Goal: Information Seeking & Learning: Learn about a topic

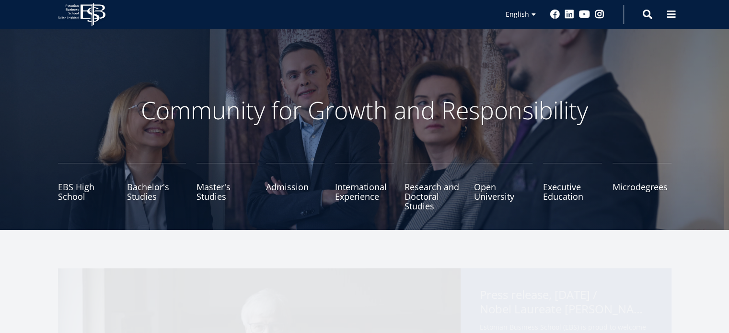
scroll to position [96, 0]
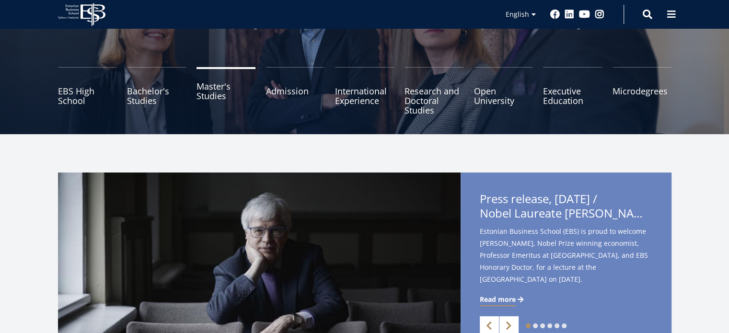
click at [218, 90] on link "Master's Studies" at bounding box center [225, 91] width 59 height 48
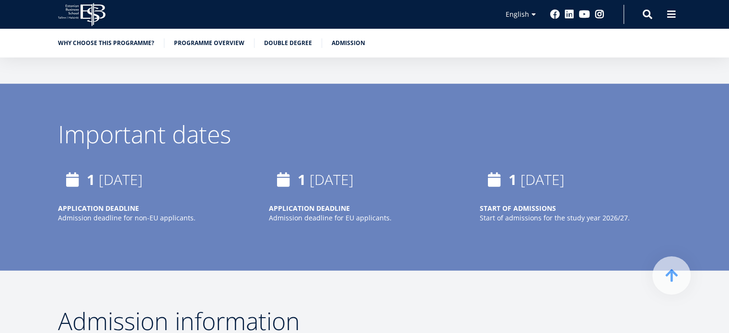
scroll to position [2539, 0]
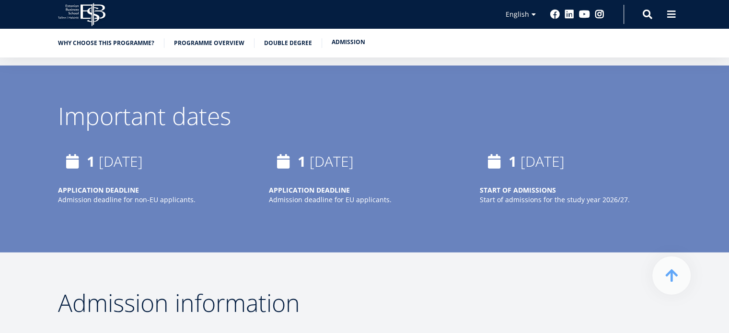
click at [343, 40] on link "Admission" at bounding box center [348, 42] width 34 height 10
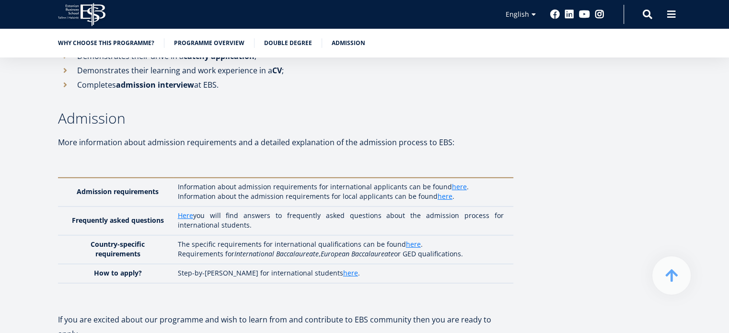
scroll to position [2945, 0]
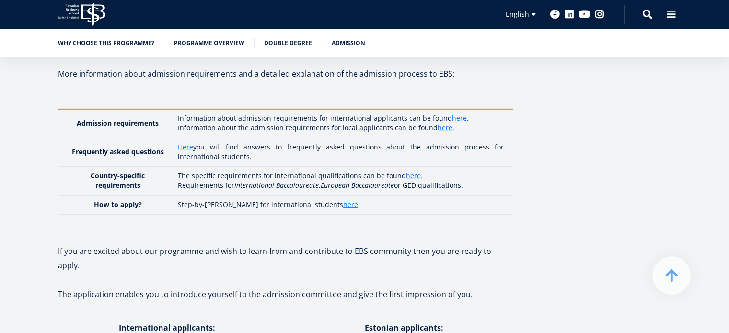
click at [456, 114] on link "here" at bounding box center [459, 119] width 15 height 10
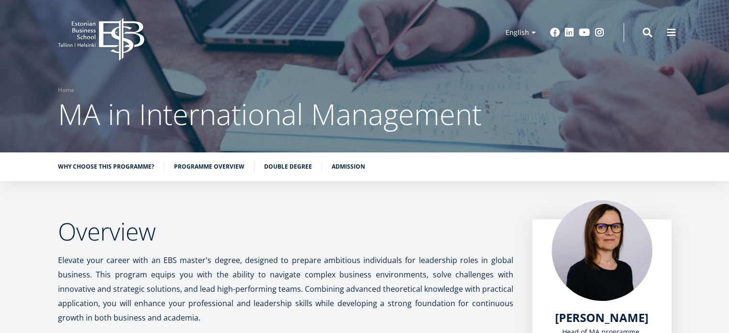
scroll to position [0, 0]
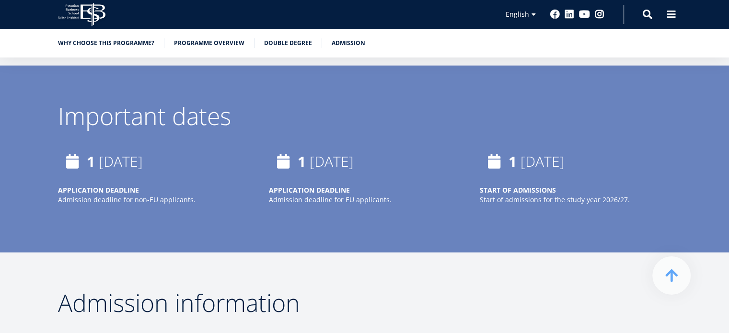
scroll to position [2491, 0]
